Goal: Information Seeking & Learning: Learn about a topic

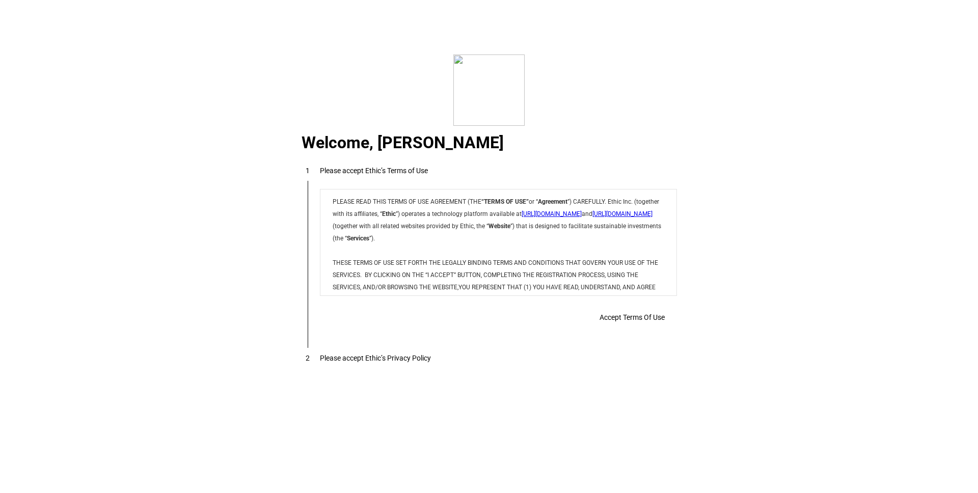
click at [608, 314] on span "Accept Terms Of Use" at bounding box center [631, 317] width 65 height 8
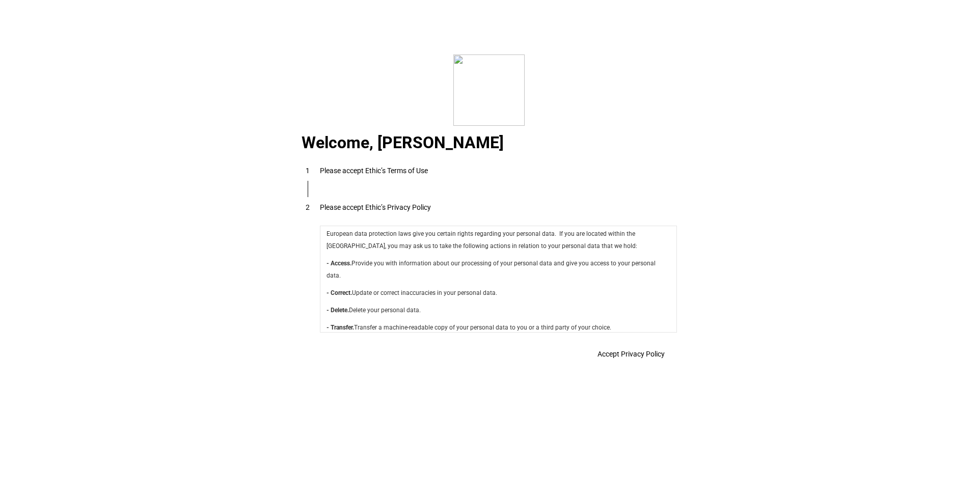
scroll to position [3625, 0]
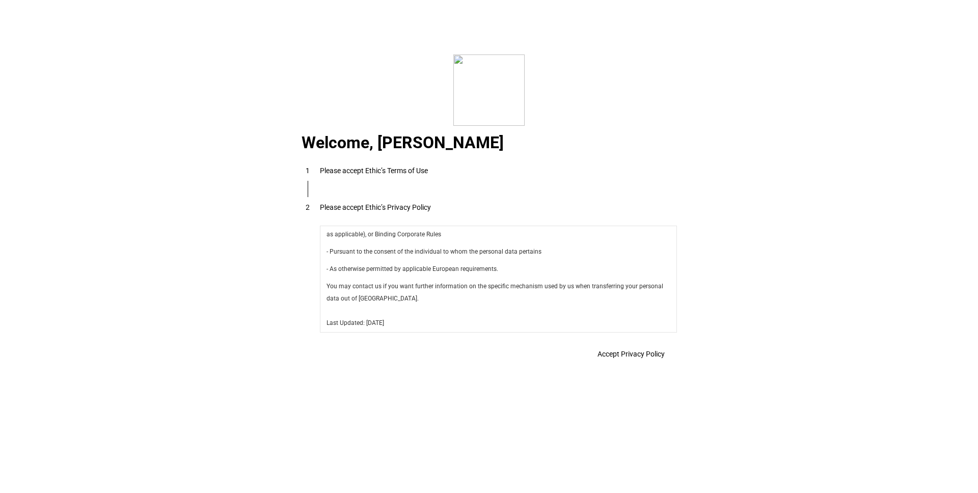
click at [619, 365] on span at bounding box center [631, 354] width 92 height 24
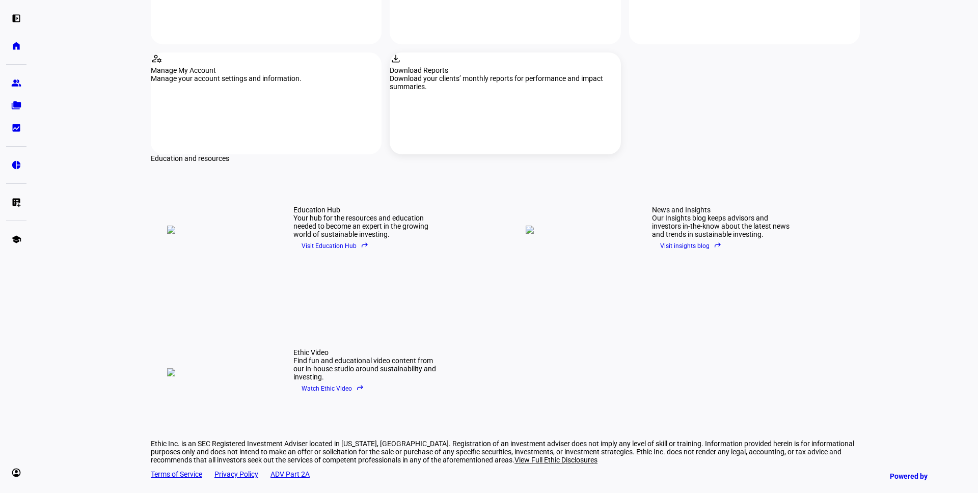
scroll to position [1269, 0]
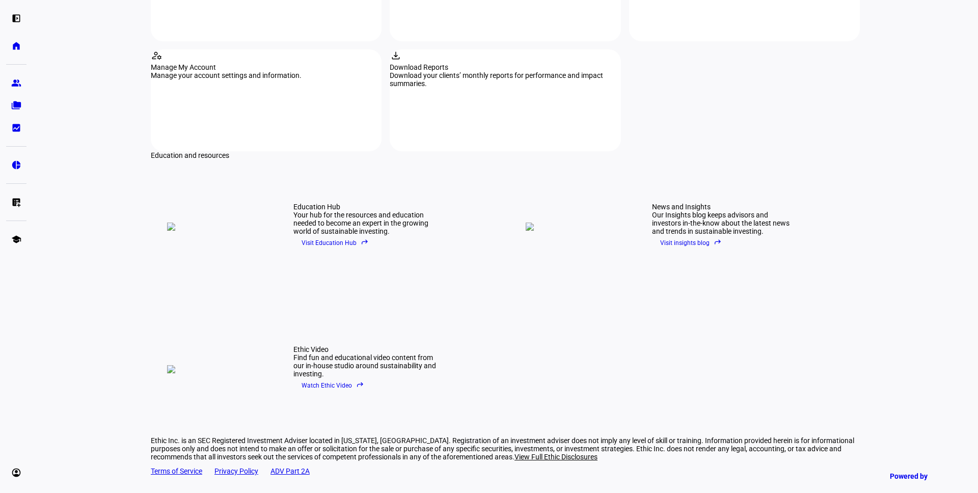
click at [301, 235] on span "Visit Education Hub reply" at bounding box center [334, 242] width 67 height 15
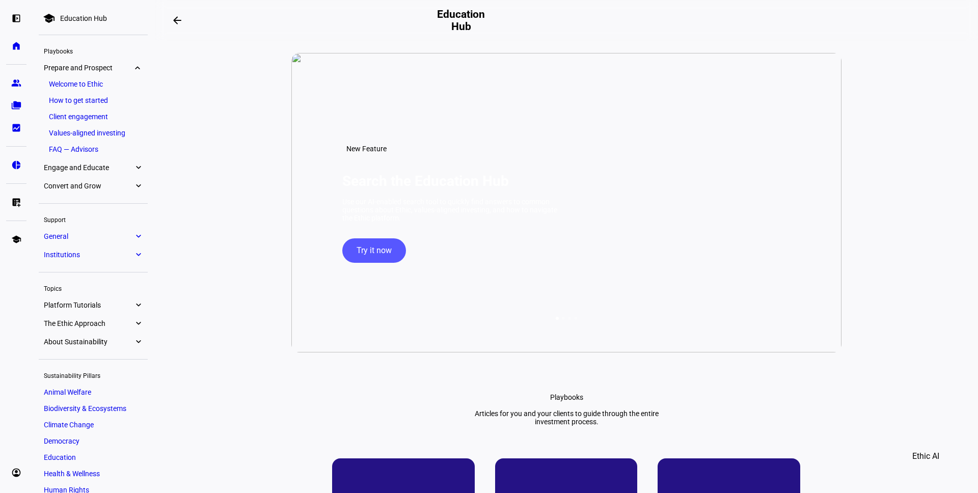
click at [356, 263] on span "Try it now" at bounding box center [373, 250] width 35 height 24
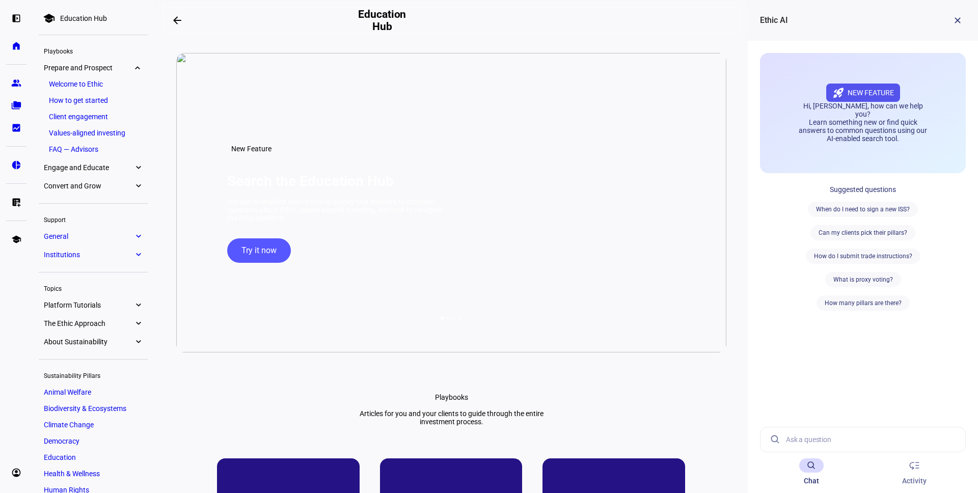
drag, startPoint x: 421, startPoint y: 236, endPoint x: 415, endPoint y: 236, distance: 6.1
click at [415, 222] on div "Use our AI-enabled search tool to quickly find answers to common questions abou…" at bounding box center [336, 210] width 219 height 24
drag, startPoint x: 366, startPoint y: 232, endPoint x: 371, endPoint y: 212, distance: 20.4
click at [183, 23] on mat-icon "arrow_backwards" at bounding box center [177, 20] width 12 height 12
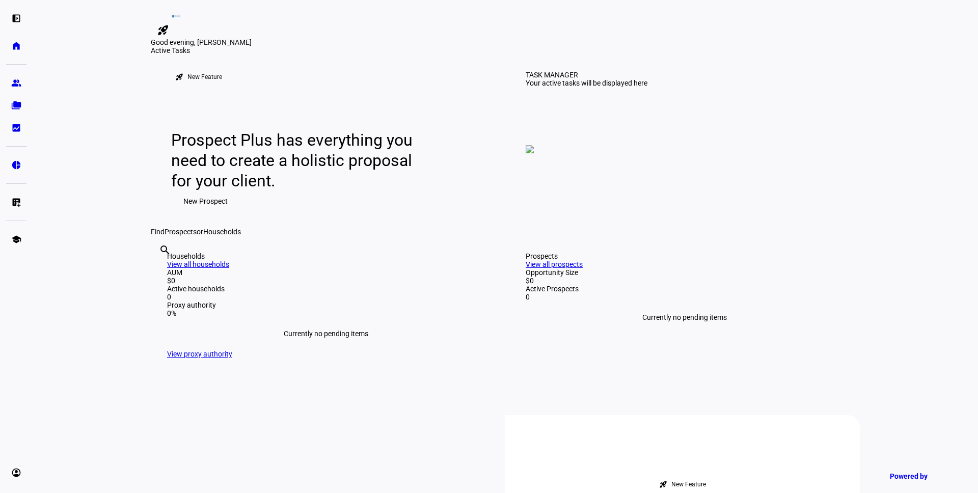
scroll to position [2, 0]
click at [534, 153] on img at bounding box center [530, 149] width 8 height 8
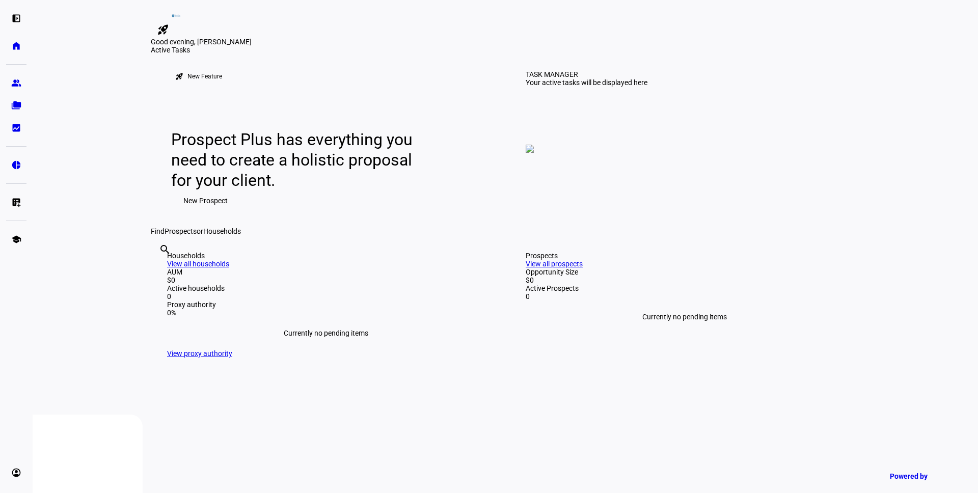
click at [534, 153] on img at bounding box center [530, 149] width 8 height 8
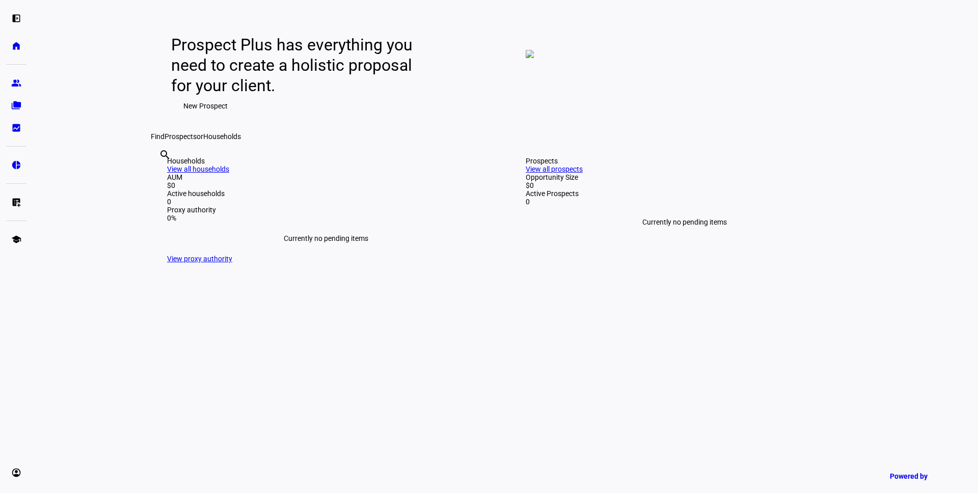
scroll to position [99, 0]
